Goal: Information Seeking & Learning: Learn about a topic

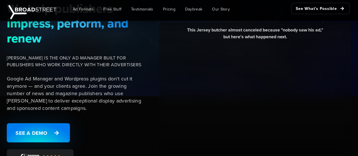
scroll to position [85, 0]
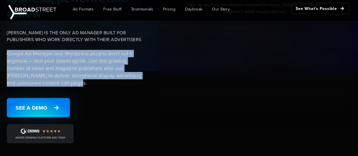
drag, startPoint x: 8, startPoint y: 53, endPoint x: 85, endPoint y: 85, distance: 84.1
click at [85, 85] on p "Google Ad Manager and Wordpress plugins don't cut it anymore — and your clients…" at bounding box center [75, 68] width 136 height 37
drag, startPoint x: 85, startPoint y: 85, endPoint x: 19, endPoint y: 50, distance: 75.0
click at [19, 50] on p "Google Ad Manager and Wordpress plugins don't cut it anymore — and your clients…" at bounding box center [75, 68] width 136 height 37
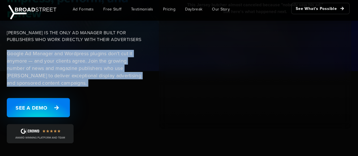
click at [19, 50] on p "Google Ad Manager and Wordpress plugins don't cut it anymore — and your clients…" at bounding box center [75, 68] width 136 height 37
drag, startPoint x: 19, startPoint y: 50, endPoint x: 87, endPoint y: 82, distance: 74.8
click at [87, 82] on p "Google Ad Manager and Wordpress plugins don't cut it anymore — and your clients…" at bounding box center [75, 68] width 136 height 37
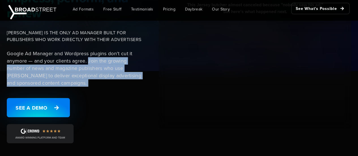
drag, startPoint x: 87, startPoint y: 82, endPoint x: 94, endPoint y: 60, distance: 23.5
click at [94, 60] on p "Google Ad Manager and Wordpress plugins don't cut it anymore — and your clients…" at bounding box center [75, 68] width 136 height 37
drag, startPoint x: 93, startPoint y: 73, endPoint x: 93, endPoint y: 86, distance: 12.5
click at [93, 86] on p "Google Ad Manager and Wordpress plugins don't cut it anymore — and your clients…" at bounding box center [75, 68] width 136 height 37
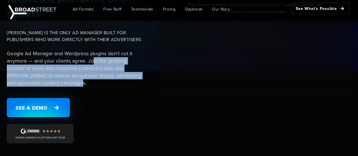
click at [93, 86] on p "Google Ad Manager and Wordpress plugins don't cut it anymore — and your clients…" at bounding box center [75, 68] width 136 height 37
drag, startPoint x: 93, startPoint y: 86, endPoint x: 96, endPoint y: 61, distance: 25.0
click at [96, 61] on p "Google Ad Manager and Wordpress plugins don't cut it anymore — and your clients…" at bounding box center [75, 68] width 136 height 37
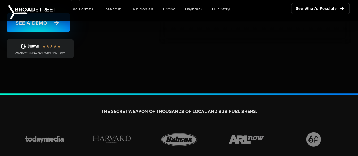
scroll to position [57, 0]
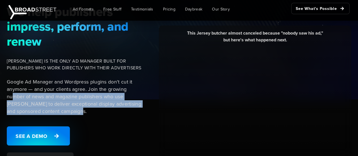
drag, startPoint x: 11, startPoint y: 98, endPoint x: 82, endPoint y: 110, distance: 72.1
click at [82, 110] on p "Google Ad Manager and Wordpress plugins don't cut it anymore — and your clients…" at bounding box center [75, 96] width 136 height 37
drag, startPoint x: 82, startPoint y: 110, endPoint x: 32, endPoint y: 96, distance: 52.1
click at [32, 96] on p "Google Ad Manager and Wordpress plugins don't cut it anymore — and your clients…" at bounding box center [75, 96] width 136 height 37
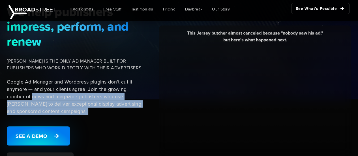
click at [32, 96] on p "Google Ad Manager and Wordpress plugins don't cut it anymore — and your clients…" at bounding box center [75, 96] width 136 height 37
drag, startPoint x: 32, startPoint y: 96, endPoint x: 80, endPoint y: 111, distance: 50.2
click at [80, 111] on p "Google Ad Manager and Wordpress plugins don't cut it anymore — and your clients…" at bounding box center [75, 96] width 136 height 37
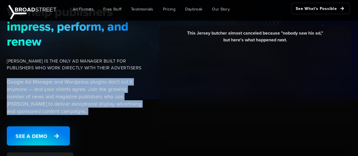
drag, startPoint x: 80, startPoint y: 111, endPoint x: 14, endPoint y: 79, distance: 73.3
click at [14, 79] on p "Google Ad Manager and Wordpress plugins don't cut it anymore — and your clients…" at bounding box center [75, 96] width 136 height 37
drag, startPoint x: 22, startPoint y: 84, endPoint x: 84, endPoint y: 111, distance: 67.6
click at [84, 111] on p "Google Ad Manager and Wordpress plugins don't cut it anymore — and your clients…" at bounding box center [75, 96] width 136 height 37
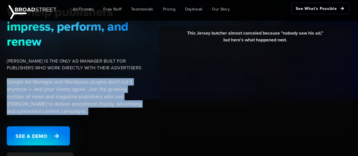
click at [84, 111] on p "Google Ad Manager and Wordpress plugins don't cut it anymore — and your clients…" at bounding box center [75, 96] width 136 height 37
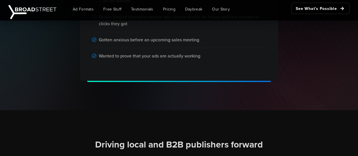
scroll to position [594, 0]
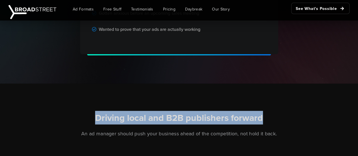
drag, startPoint x: 90, startPoint y: 119, endPoint x: 283, endPoint y: 122, distance: 193.1
click at [283, 122] on h2 "Driving local and B2B publishers forward" at bounding box center [179, 118] width 316 height 12
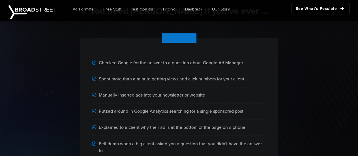
scroll to position [0, 0]
